Goal: Navigation & Orientation: Understand site structure

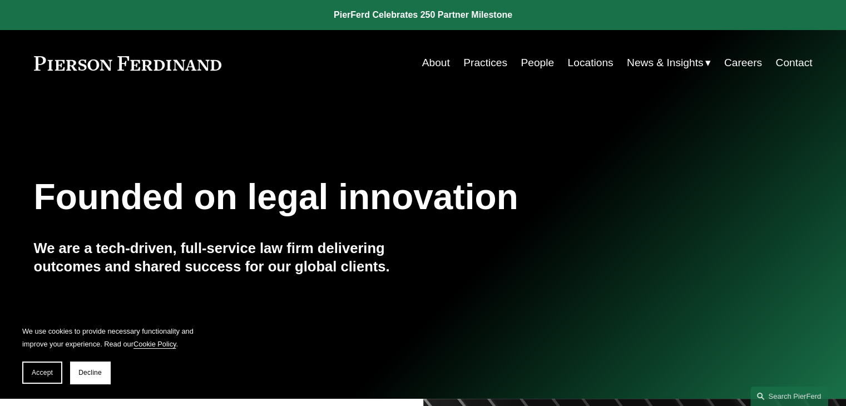
click at [36, 373] on span "Accept" at bounding box center [42, 373] width 21 height 8
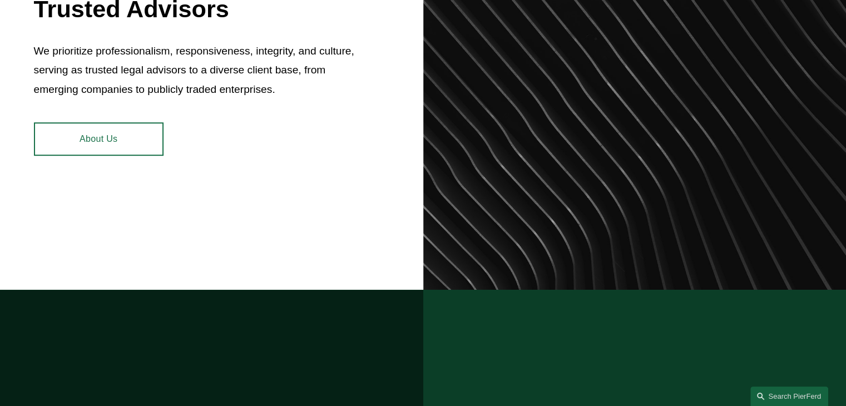
scroll to position [556, 0]
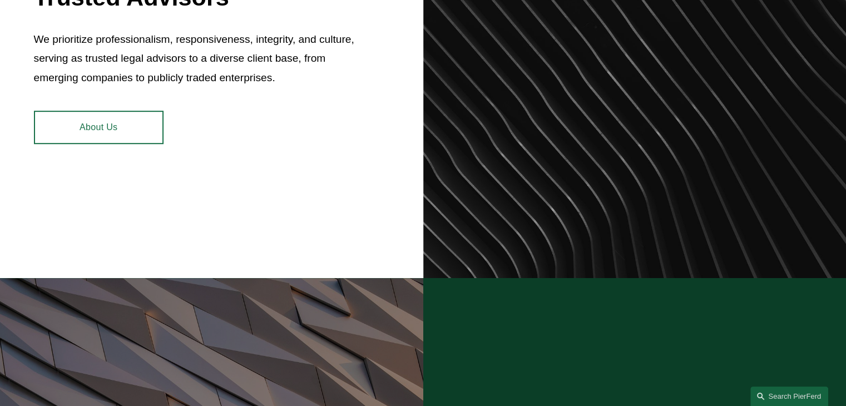
click at [133, 57] on p "We prioritize professionalism, responsiveness, integrity, and culture, serving …" at bounding box center [196, 59] width 324 height 58
click at [135, 62] on p "We prioritize professionalism, responsiveness, integrity, and culture, serving …" at bounding box center [196, 59] width 324 height 58
click at [211, 59] on p "We prioritize professionalism, responsiveness, integrity, and culture, serving …" at bounding box center [196, 59] width 324 height 58
click at [239, 70] on p "We prioritize professionalism, responsiveness, integrity, and culture, serving …" at bounding box center [196, 59] width 324 height 58
click at [262, 65] on p "We prioritize professionalism, responsiveness, integrity, and culture, serving …" at bounding box center [196, 59] width 324 height 58
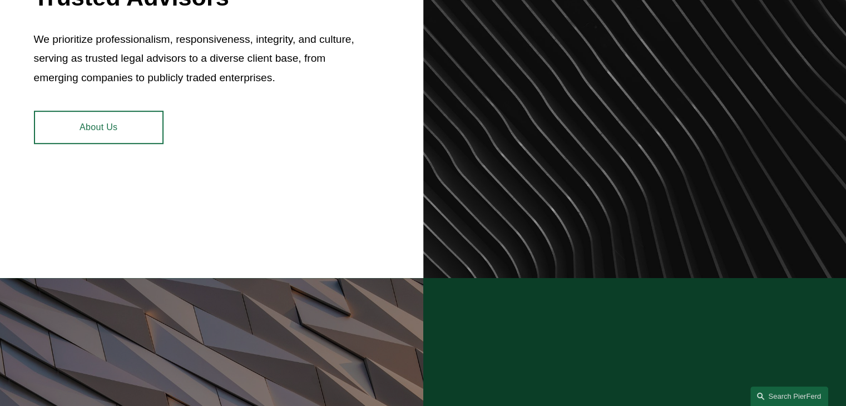
click at [282, 60] on p "We prioritize professionalism, responsiveness, integrity, and culture, serving …" at bounding box center [196, 59] width 324 height 58
click at [315, 59] on p "We prioritize professionalism, responsiveness, integrity, and culture, serving …" at bounding box center [196, 59] width 324 height 58
click at [304, 131] on div "Trusted Advisors We prioritize professionalism, responsiveness, integrity, and …" at bounding box center [423, 60] width 846 height 435
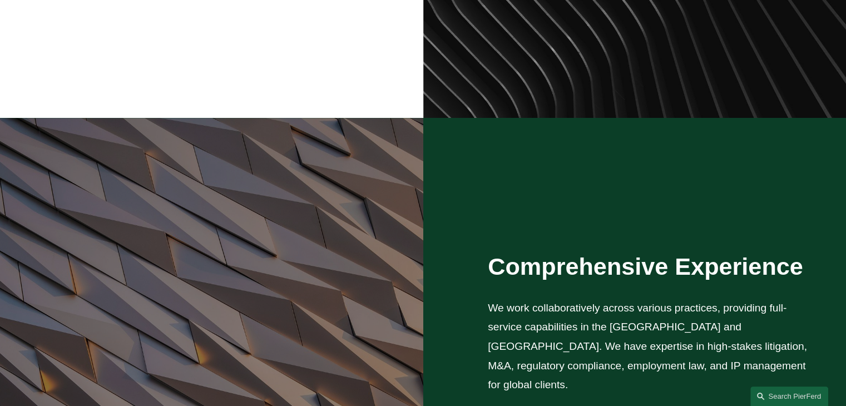
scroll to position [723, 0]
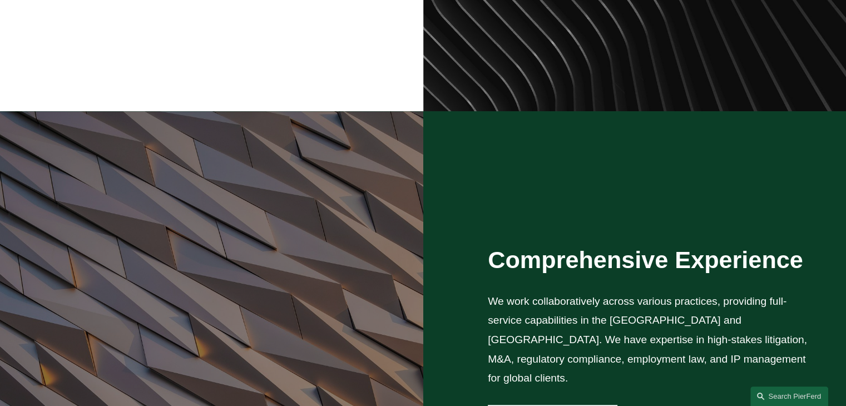
click at [643, 244] on div "Comprehensive Experience We work collaboratively across various practices, prov…" at bounding box center [423, 341] width 846 height 461
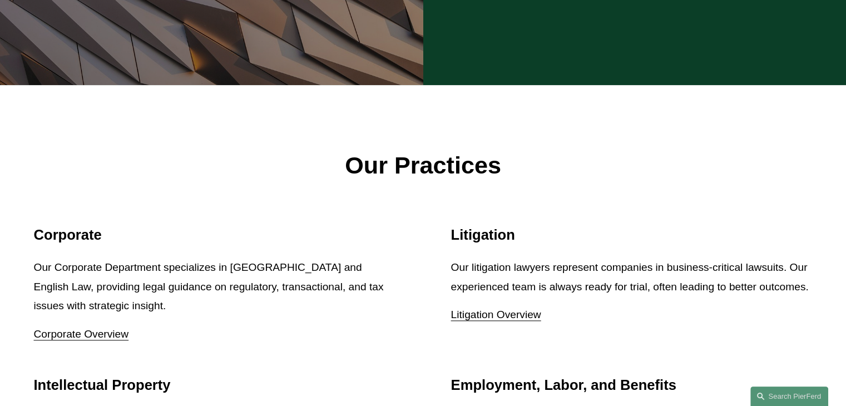
scroll to position [1223, 0]
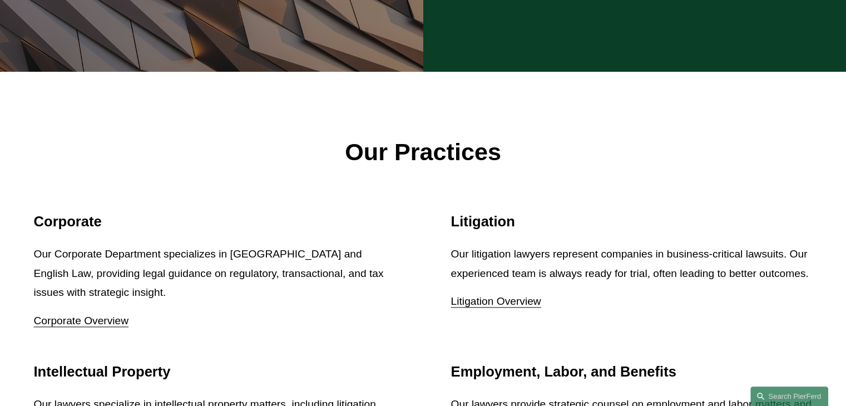
click at [483, 222] on h2 "Litigation" at bounding box center [631, 221] width 361 height 17
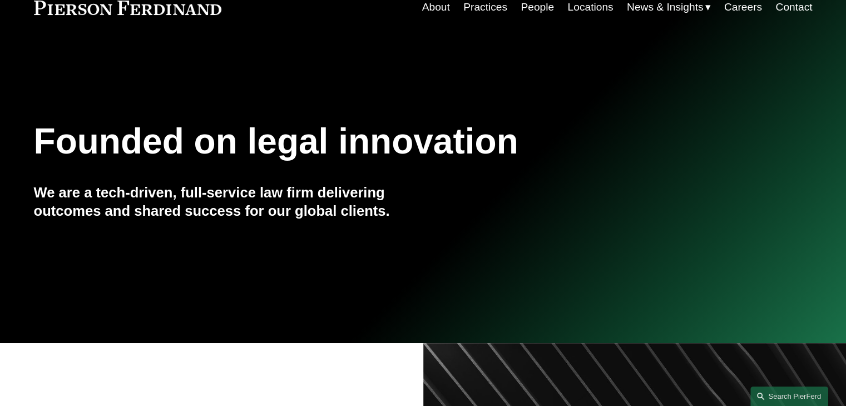
scroll to position [0, 0]
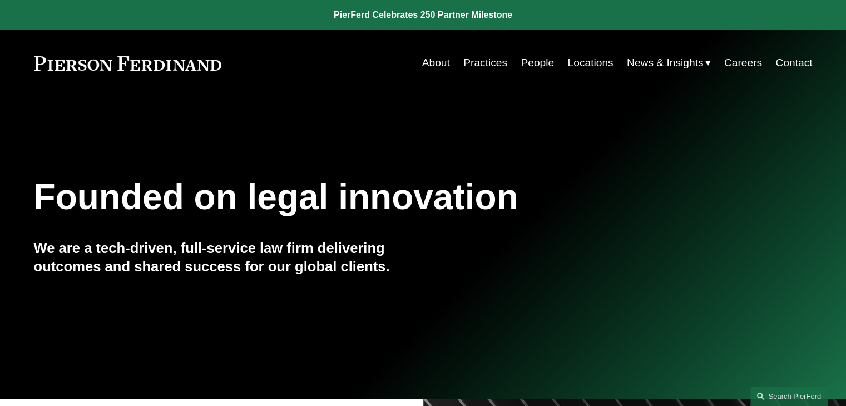
click at [423, 64] on link "About" at bounding box center [436, 62] width 28 height 21
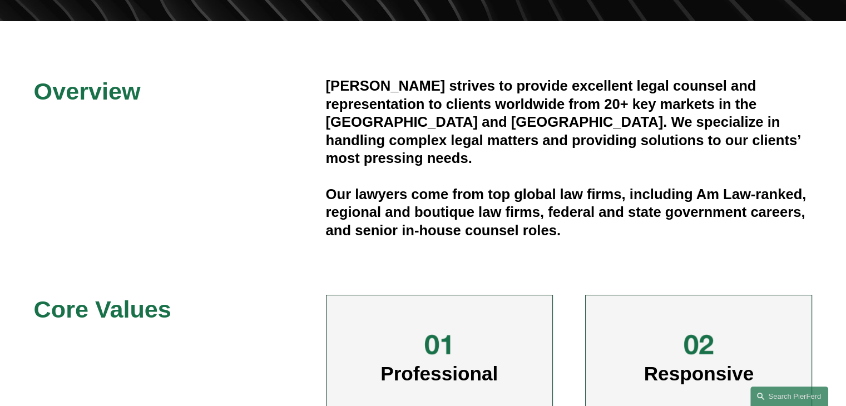
scroll to position [56, 0]
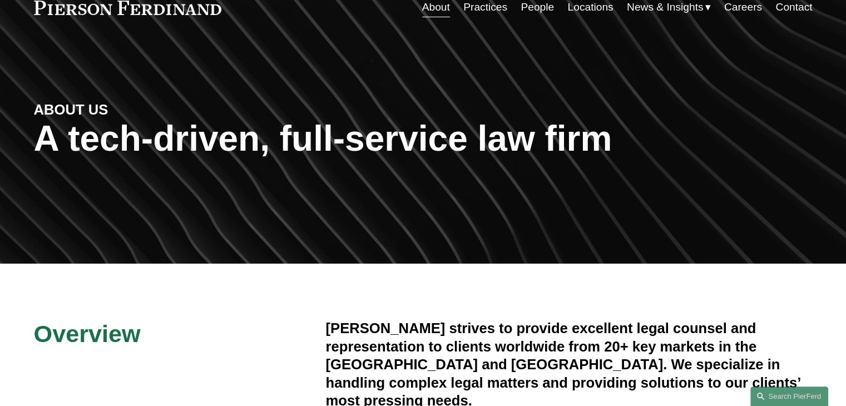
click at [159, 9] on link at bounding box center [128, 8] width 188 height 14
